Goal: Find specific page/section: Find specific page/section

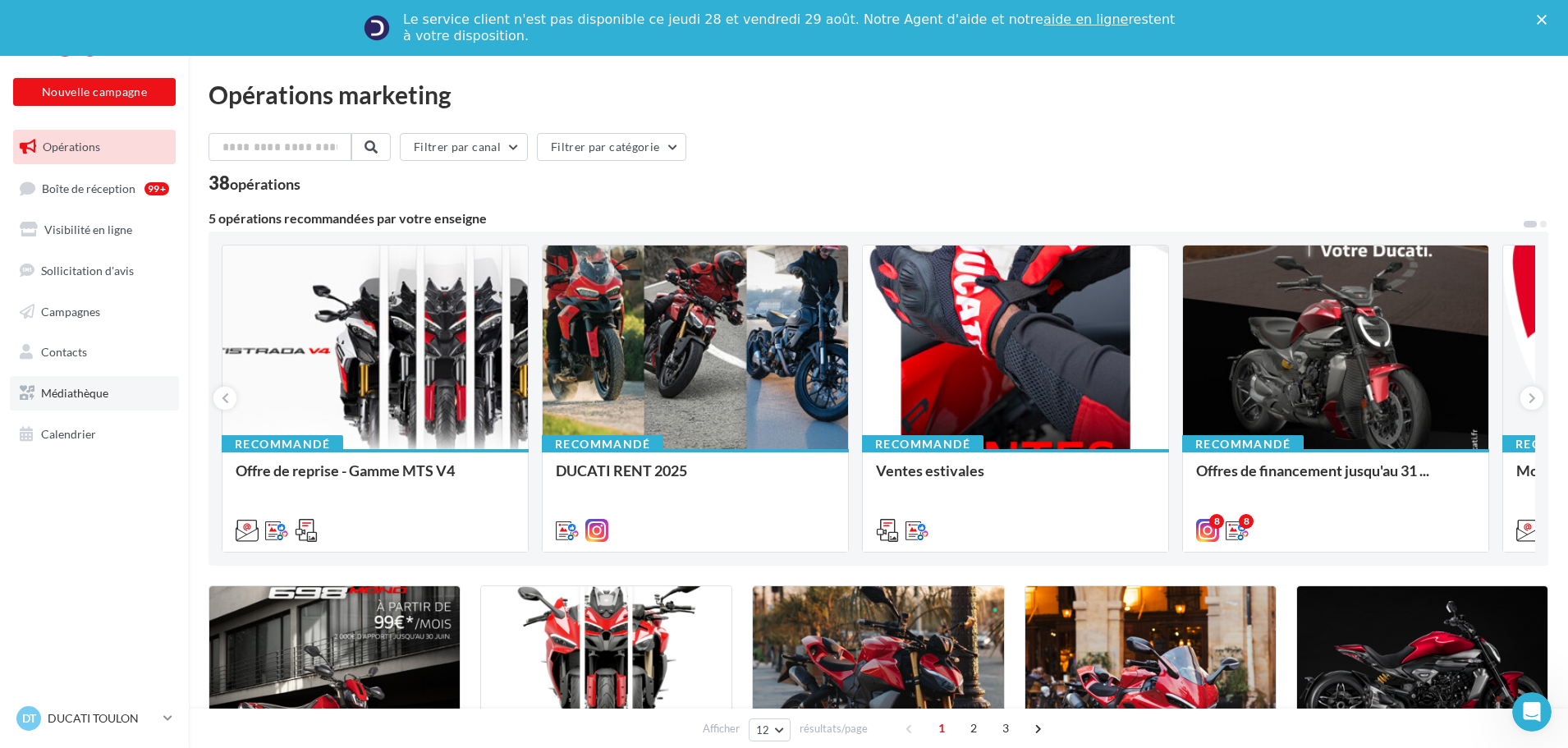
click at [88, 390] on span "Médiathèque" at bounding box center [74, 393] width 67 height 14
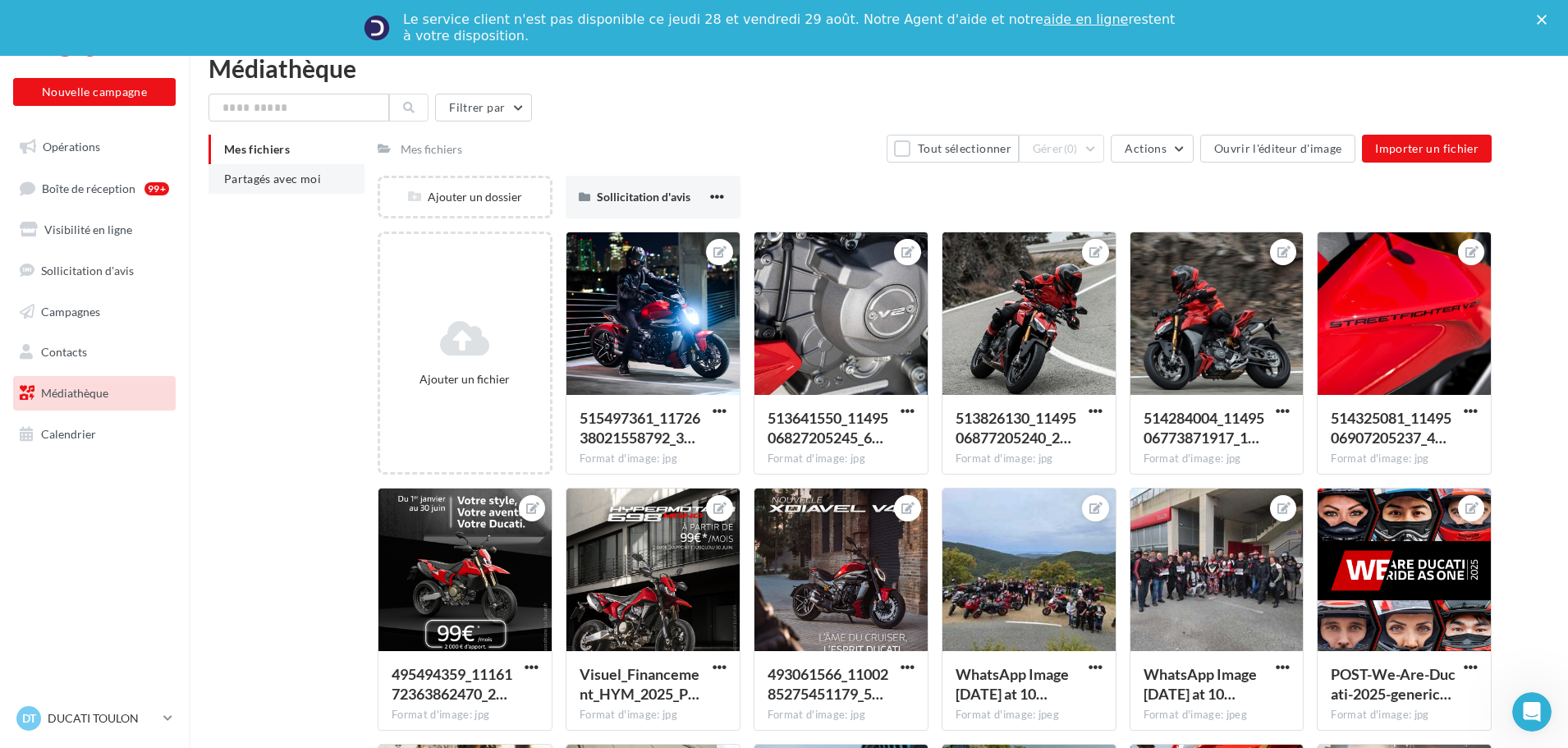
click at [276, 178] on span "Partagés avec moi" at bounding box center [272, 178] width 97 height 14
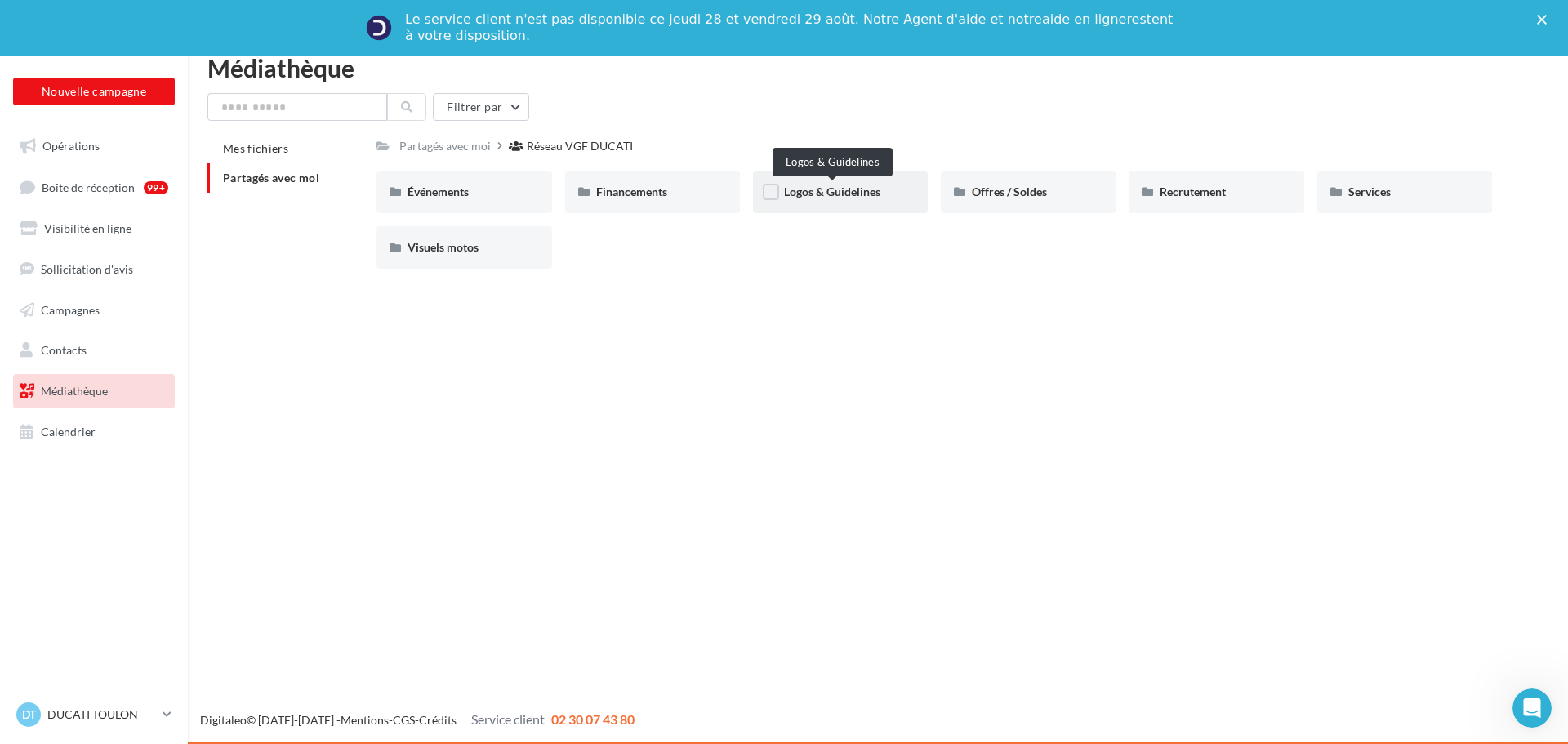
click at [825, 187] on span "Logos & Guidelines" at bounding box center [832, 191] width 96 height 13
click at [445, 248] on span "Visuels motos" at bounding box center [443, 247] width 71 height 13
click at [66, 143] on span "Opérations" at bounding box center [71, 146] width 57 height 13
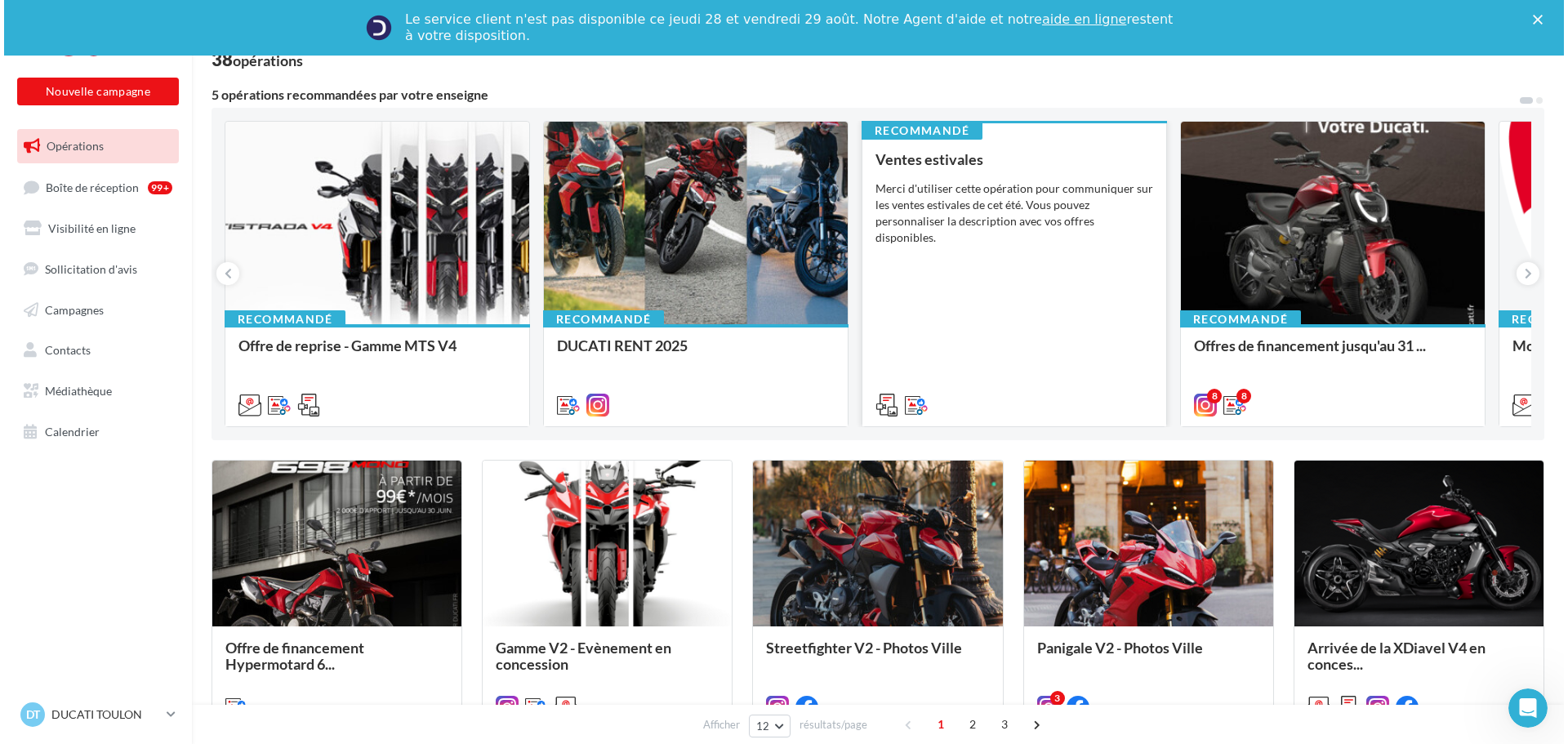
scroll to position [164, 0]
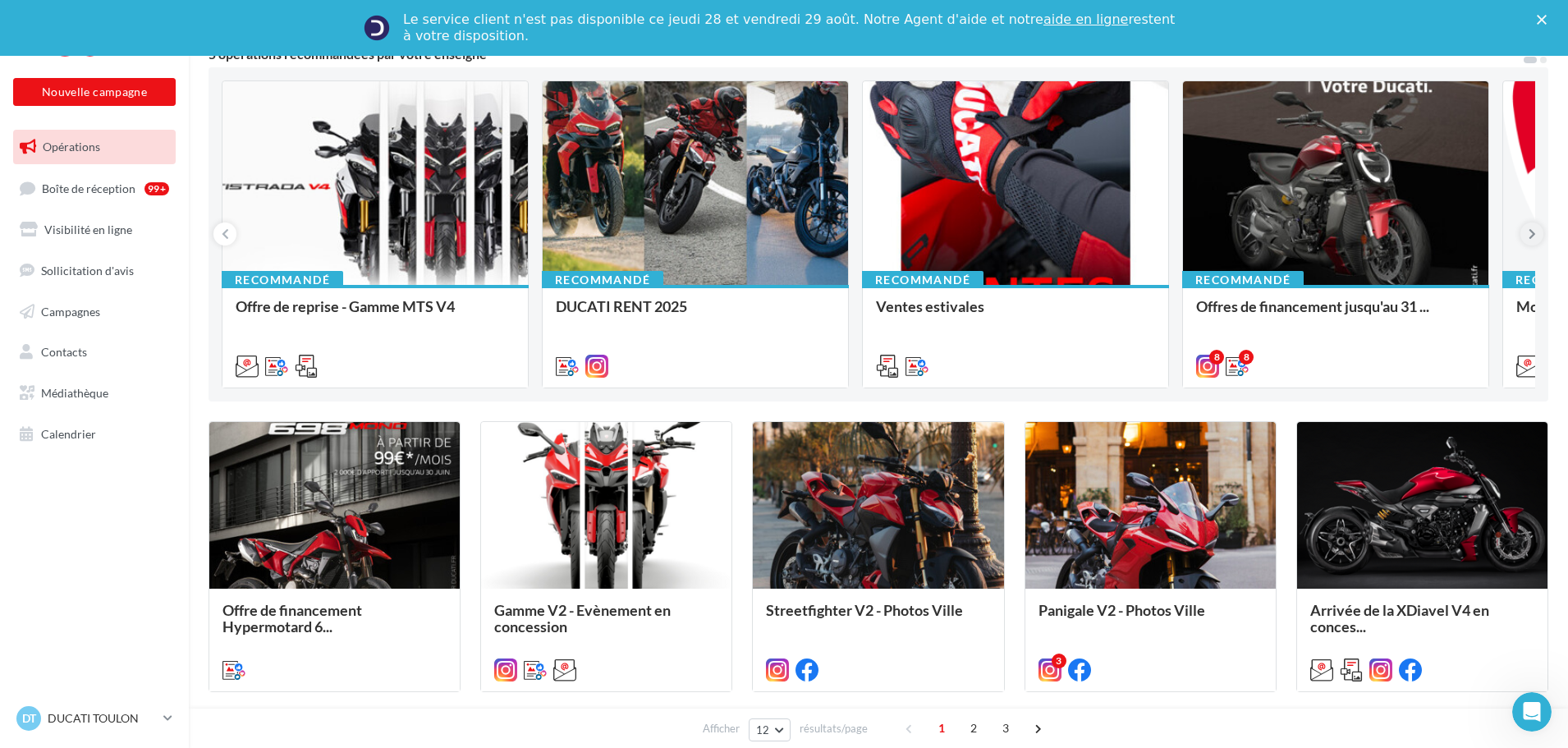
click at [1528, 231] on icon at bounding box center [1532, 233] width 8 height 16
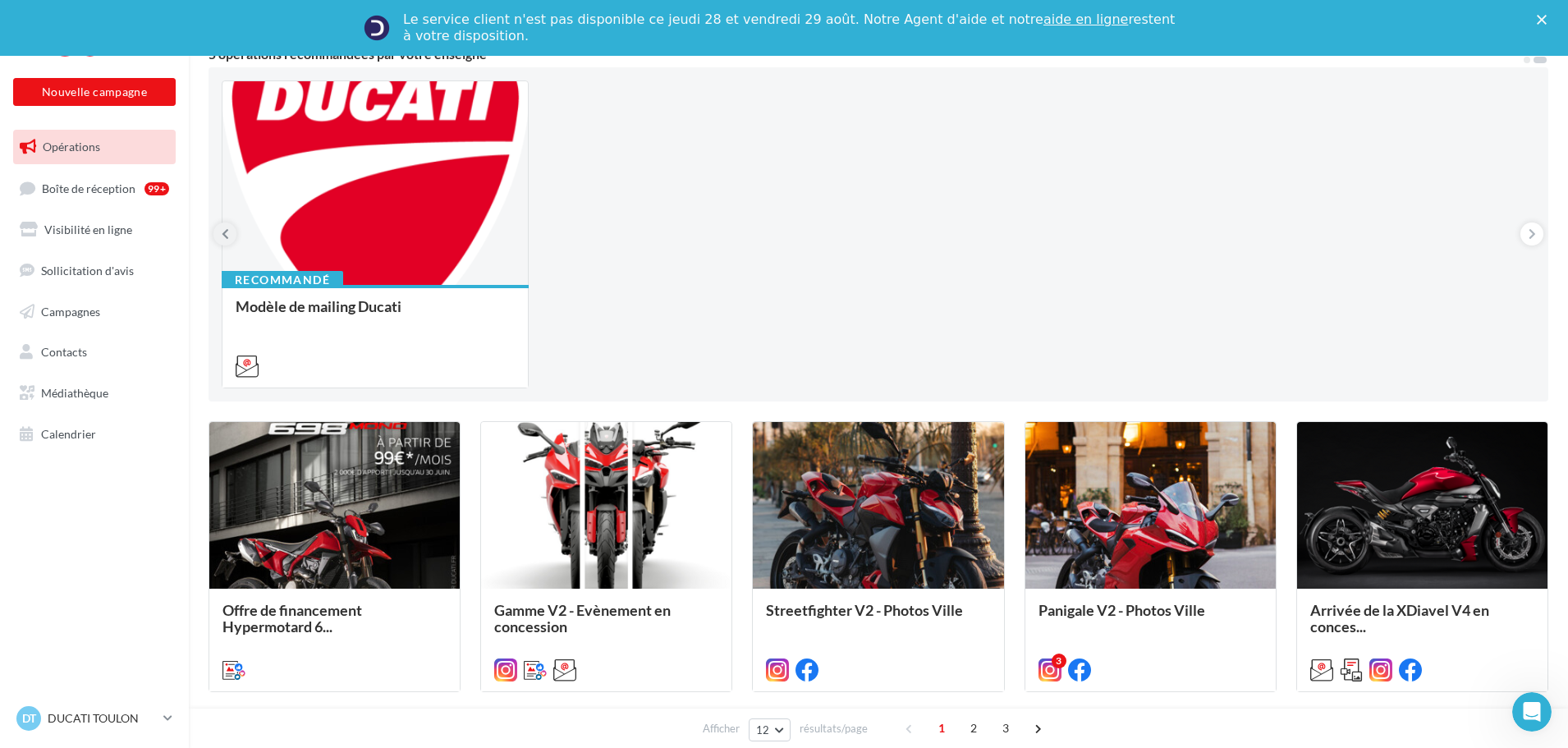
click at [226, 230] on icon at bounding box center [225, 233] width 8 height 16
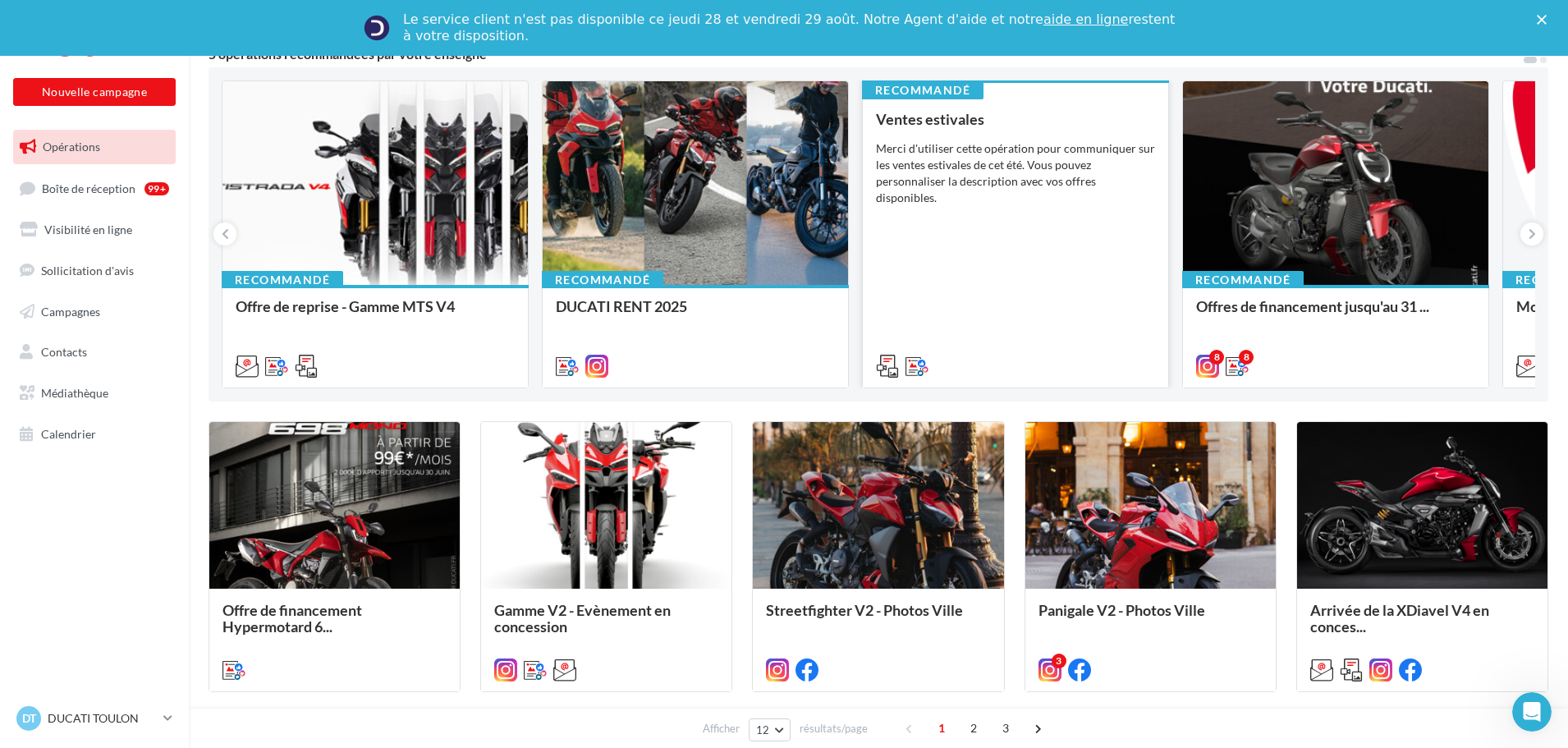
click at [1004, 202] on div "Ventes estivales Merci d'utiliser cette opération pour communiquer sur les vent…" at bounding box center [1015, 242] width 279 height 262
